Goal: Task Accomplishment & Management: Use online tool/utility

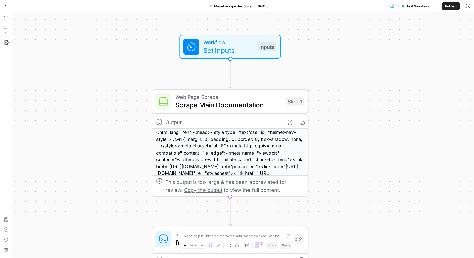
click at [4, 6] on button "Go Back" at bounding box center [6, 6] width 9 height 9
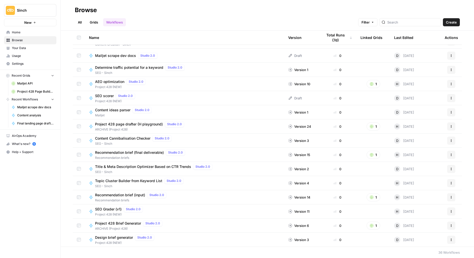
scroll to position [211, 0]
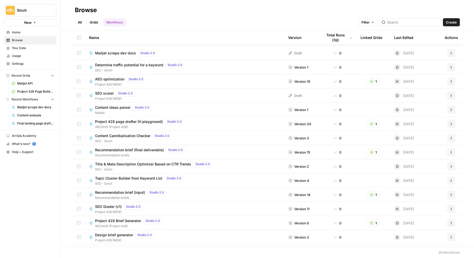
click at [126, 53] on span "Mailjet scrape dev docs" at bounding box center [115, 53] width 41 height 5
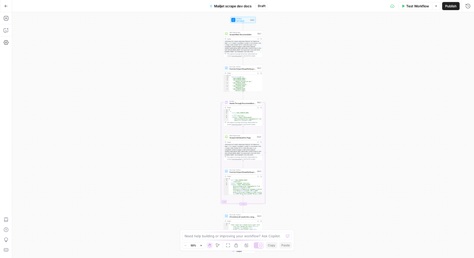
click at [403, 7] on icon "button" at bounding box center [403, 6] width 2 height 3
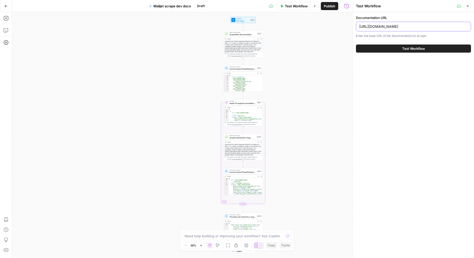
drag, startPoint x: 431, startPoint y: 26, endPoint x: 345, endPoint y: 25, distance: 85.4
click at [345, 25] on body "Sinch New Home Browse Your Data Usage Settings Recent Grids Mailjet API Project…" at bounding box center [237, 129] width 474 height 258
drag, startPoint x: 345, startPoint y: 25, endPoint x: 394, endPoint y: 26, distance: 48.3
click at [346, 25] on div "Workflow Set Inputs Inputs Web Page Scrape Scrape Main Documentation Step 1 Out…" at bounding box center [182, 135] width 340 height 246
click at [397, 25] on input "[URL][DOMAIN_NAME]" at bounding box center [413, 26] width 108 height 5
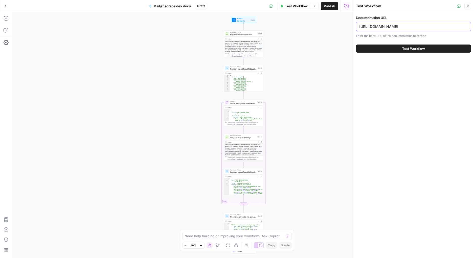
click at [397, 25] on input "[URL][DOMAIN_NAME]" at bounding box center [413, 26] width 108 height 5
paste input "[DOMAIN_NAME]"
type input "[URL][DOMAIN_NAME]"
click at [397, 47] on button "Test Workflow" at bounding box center [413, 48] width 115 height 8
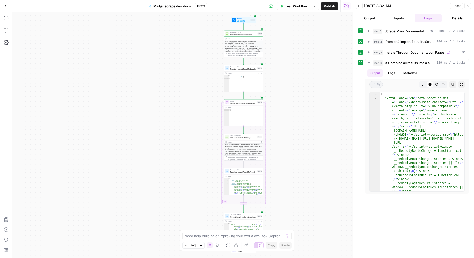
type textarea "**********"
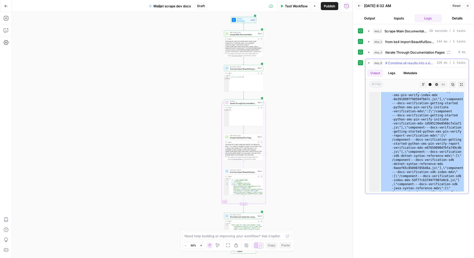
scroll to position [7714, 0]
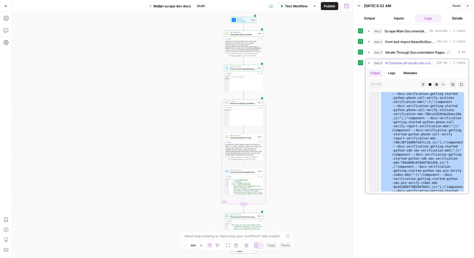
click at [417, 61] on span "# Combine all results into a single structured output all_pages = step_3['outpu…" at bounding box center [409, 62] width 49 height 5
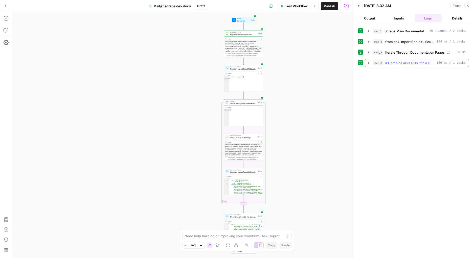
click at [417, 61] on span "# Combine all results into a single structured output all_pages = step_3['outpu…" at bounding box center [409, 62] width 49 height 5
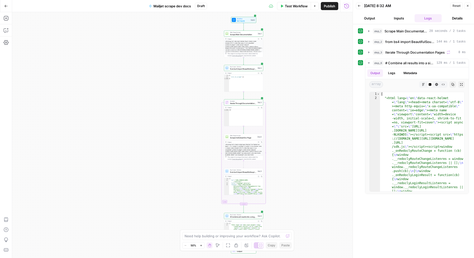
scroll to position [38, 0]
click at [273, 66] on div "Workflow Set Inputs Inputs Web Page Scrape Scrape Main Documentation Step 1 Out…" at bounding box center [182, 135] width 340 height 246
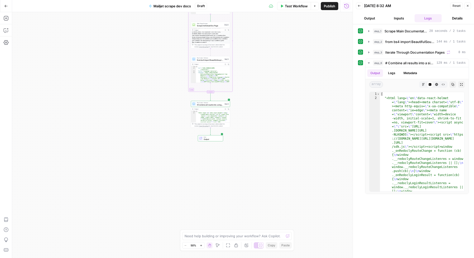
drag, startPoint x: 283, startPoint y: 143, endPoint x: 258, endPoint y: 116, distance: 37.2
click at [258, 116] on div "Workflow Set Inputs Inputs Web Page Scrape Scrape Main Documentation Step 1 Out…" at bounding box center [182, 135] width 340 height 246
click at [237, 114] on div "Workflow Set Inputs Inputs Web Page Scrape Scrape Main Documentation Step 1 Out…" at bounding box center [182, 135] width 340 height 246
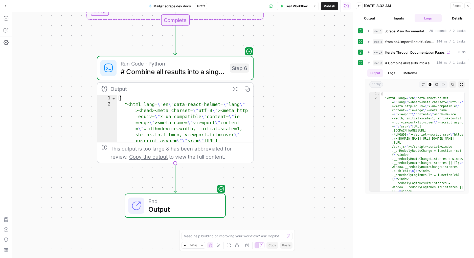
click at [319, 118] on div "Workflow Set Inputs Inputs Web Page Scrape Scrape Main Documentation Step 1 Out…" at bounding box center [182, 135] width 340 height 246
click at [171, 72] on span "# Combine all results into a single structured output all_pages = step_3['outpu…" at bounding box center [173, 71] width 105 height 10
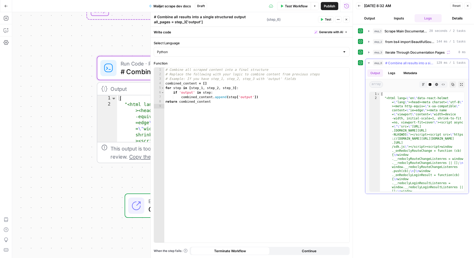
click at [451, 83] on icon "button" at bounding box center [452, 84] width 3 height 3
